Goal: Register for event/course

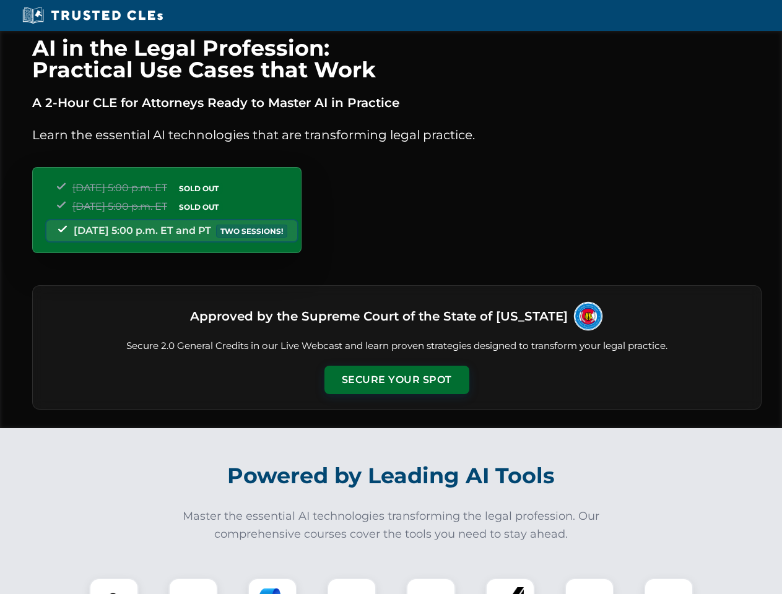
click at [396, 380] on button "Secure Your Spot" at bounding box center [396, 380] width 145 height 28
click at [114, 586] on img at bounding box center [114, 603] width 36 height 36
click at [193, 586] on div at bounding box center [193, 603] width 50 height 50
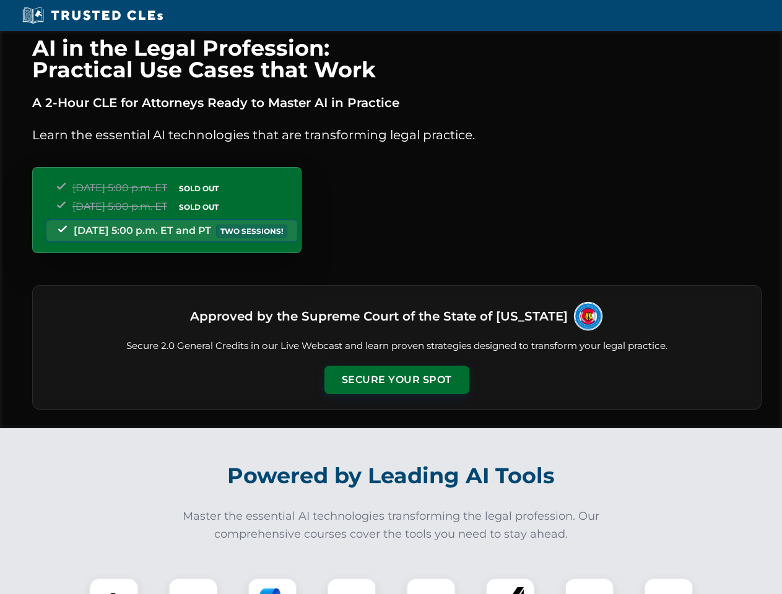
click at [396, 380] on button "Secure Your Spot" at bounding box center [396, 380] width 145 height 28
